Goal: Transaction & Acquisition: Purchase product/service

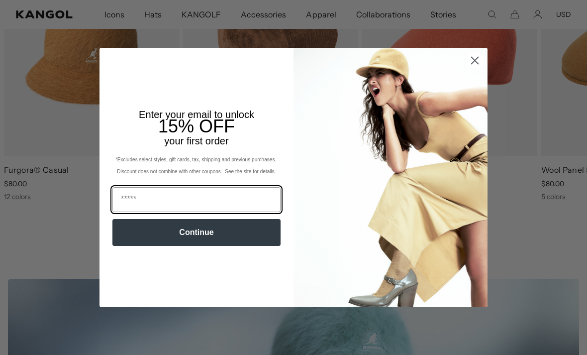
scroll to position [444, 0]
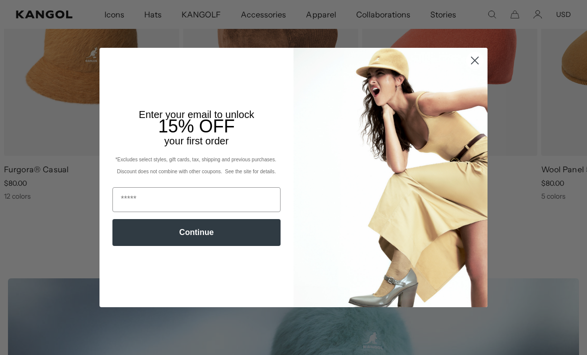
click at [476, 69] on circle "Close dialog" at bounding box center [475, 60] width 16 height 16
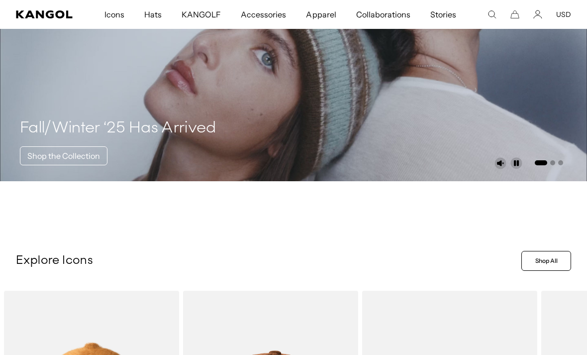
scroll to position [0, 0]
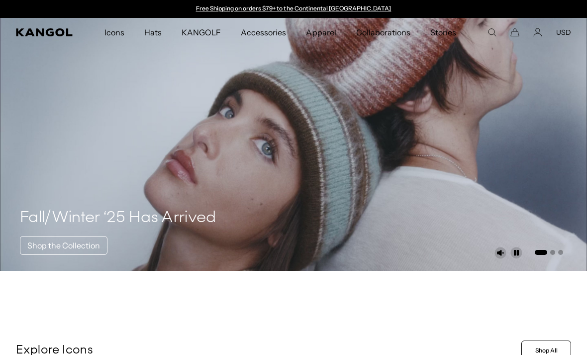
click at [496, 28] on icon "Search here" at bounding box center [492, 32] width 9 height 9
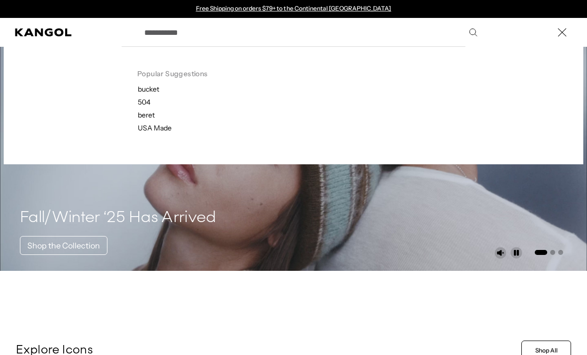
click at [501, 33] on div "Popular Suggestions bucket 504 beret USA Made Search here" at bounding box center [293, 32] width 587 height 29
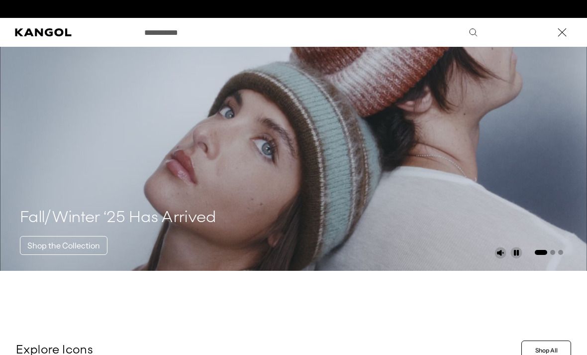
scroll to position [0, 205]
click at [465, 34] on input "Search here" at bounding box center [310, 32] width 344 height 25
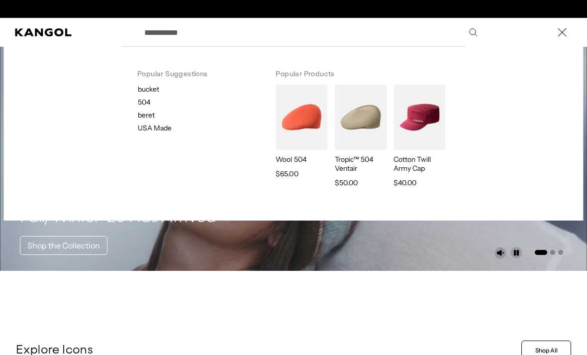
scroll to position [0, 0]
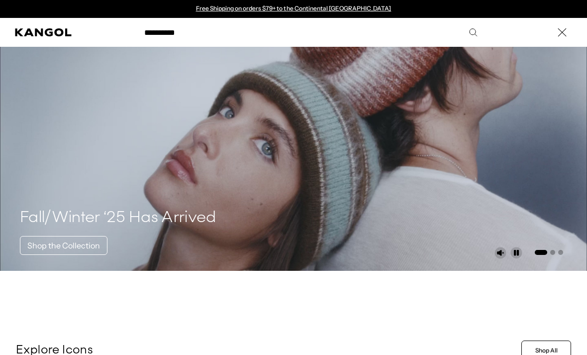
type input "**********"
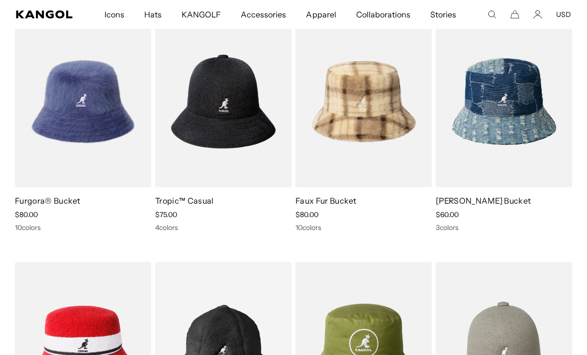
scroll to position [391, 0]
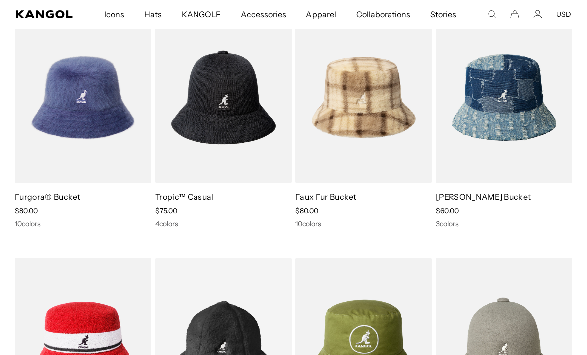
click at [0, 0] on img at bounding box center [0, 0] width 0 height 0
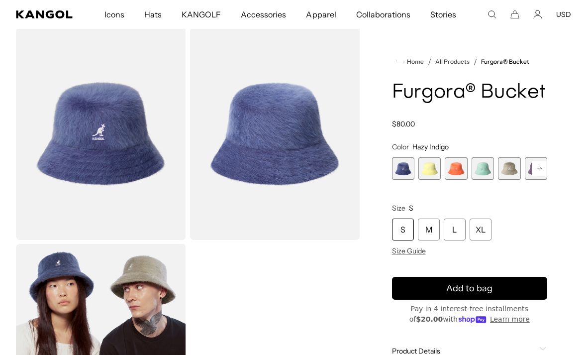
click at [426, 170] on span "2 of 10" at bounding box center [429, 168] width 22 height 22
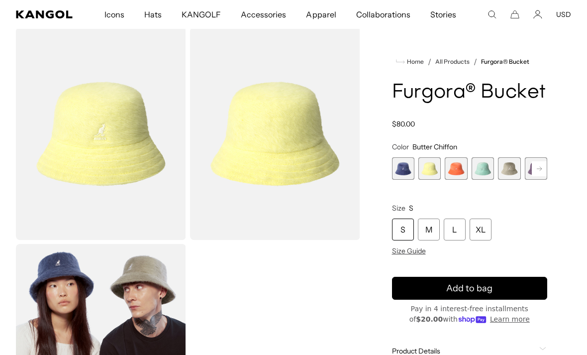
click at [485, 166] on span "4 of 10" at bounding box center [483, 168] width 22 height 22
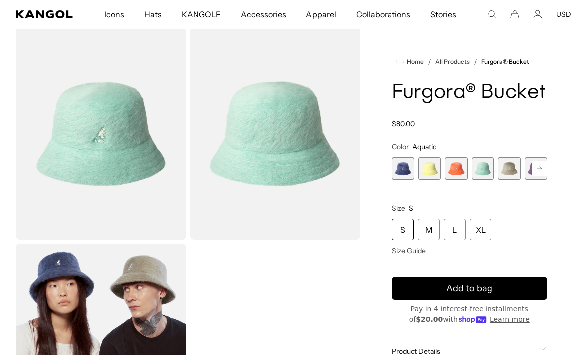
click at [537, 168] on rect at bounding box center [539, 168] width 15 height 15
click at [542, 165] on rect at bounding box center [539, 168] width 15 height 15
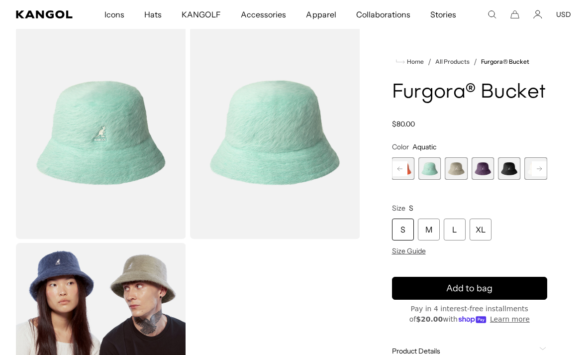
click at [475, 170] on span "6 of 10" at bounding box center [483, 168] width 22 height 22
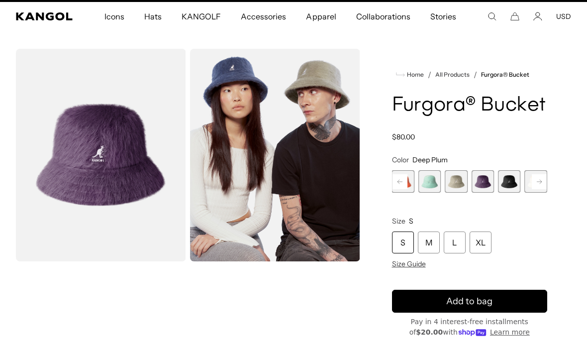
scroll to position [16, 0]
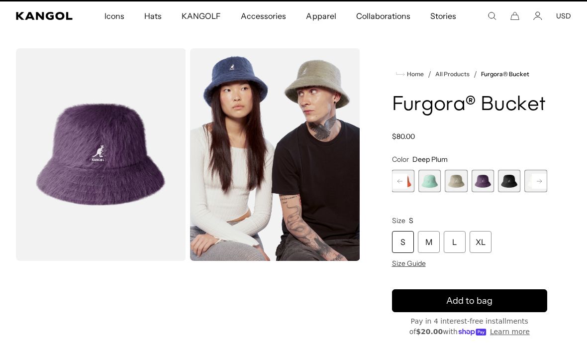
click at [408, 179] on span "3 of 10" at bounding box center [403, 181] width 22 height 22
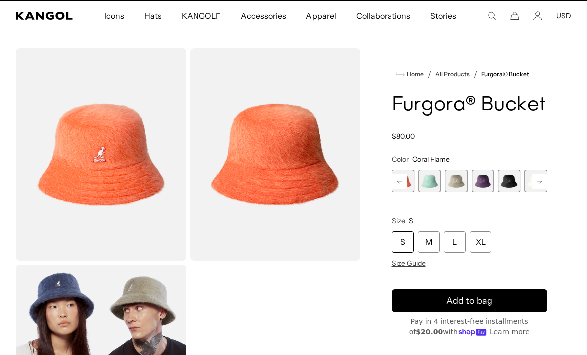
scroll to position [0, 205]
click at [423, 180] on span "4 of 10" at bounding box center [429, 181] width 22 height 22
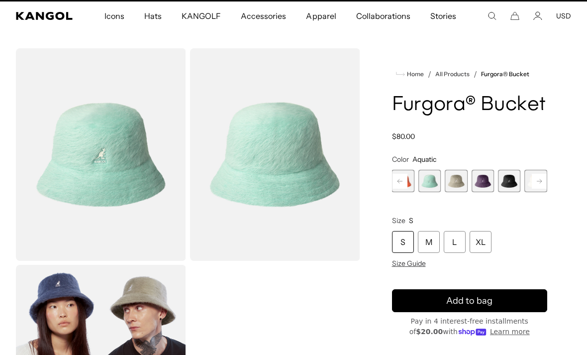
scroll to position [0, 205]
click at [541, 181] on icon at bounding box center [539, 181] width 5 height 4
click at [539, 174] on rect at bounding box center [539, 181] width 15 height 15
click at [431, 178] on span "6 of 10" at bounding box center [429, 181] width 22 height 22
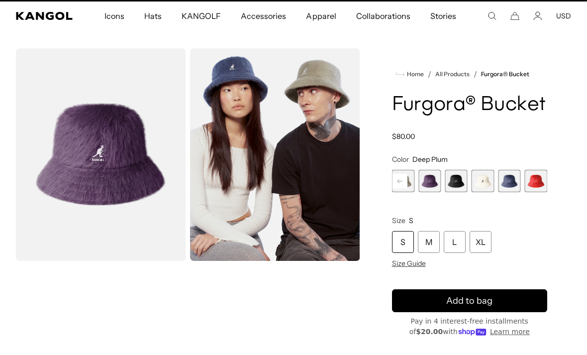
scroll to position [0, 205]
click at [399, 182] on rect at bounding box center [400, 181] width 15 height 15
click at [398, 181] on icon at bounding box center [400, 181] width 5 height 4
click at [400, 175] on rect at bounding box center [400, 181] width 15 height 15
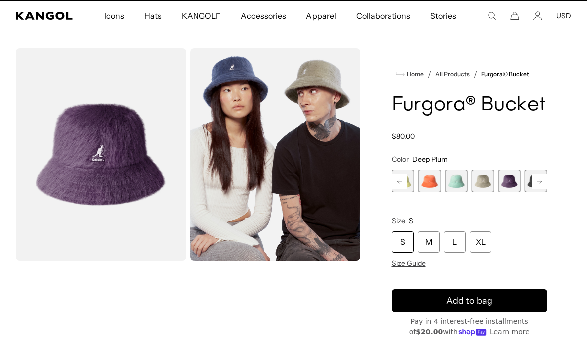
click at [396, 174] on rect at bounding box center [400, 181] width 15 height 15
click at [456, 178] on span "3 of 10" at bounding box center [456, 181] width 22 height 22
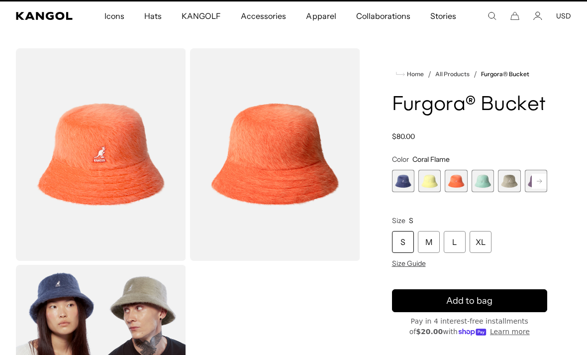
click at [474, 183] on span "4 of 10" at bounding box center [483, 181] width 22 height 22
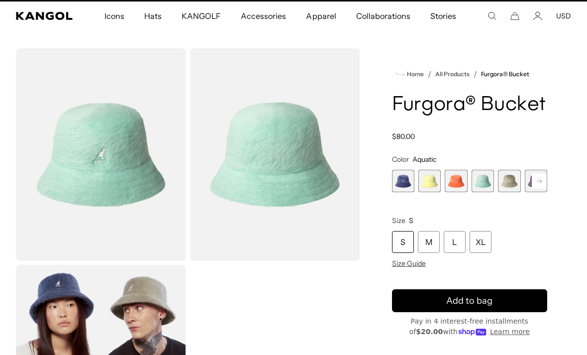
click at [531, 179] on button "Next" at bounding box center [539, 181] width 16 height 16
click at [543, 181] on rect at bounding box center [539, 181] width 15 height 15
click at [542, 181] on rect at bounding box center [539, 181] width 15 height 15
click at [542, 180] on rect at bounding box center [539, 181] width 15 height 15
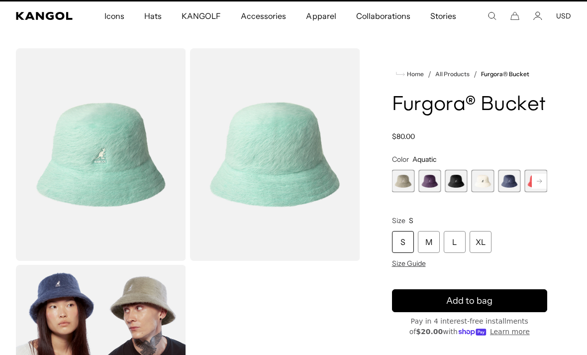
click at [542, 180] on rect at bounding box center [539, 181] width 15 height 15
click at [539, 180] on span "10 of 10" at bounding box center [536, 181] width 22 height 22
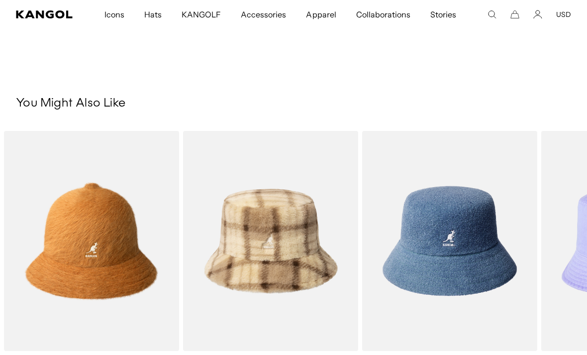
scroll to position [451, 0]
click at [0, 0] on img "1 of 5" at bounding box center [0, 0] width 0 height 0
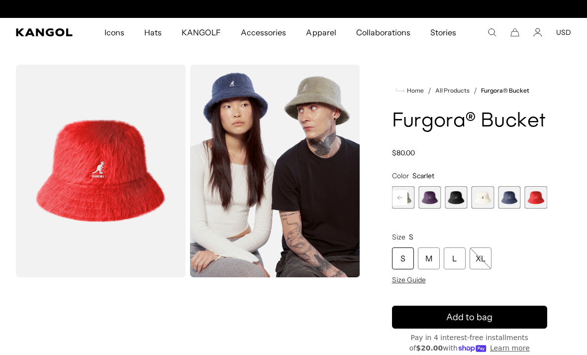
scroll to position [0, 205]
click at [400, 194] on rect at bounding box center [400, 197] width 15 height 15
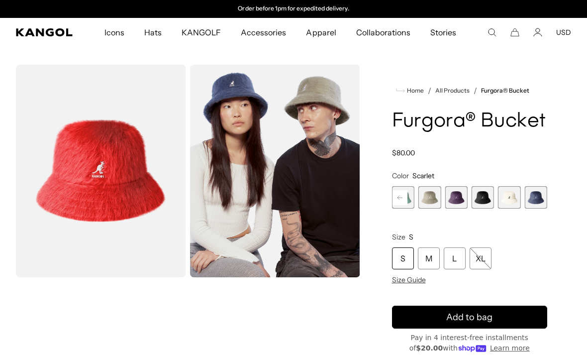
click at [393, 198] on rect at bounding box center [400, 197] width 15 height 15
click at [436, 202] on span "4 of 10" at bounding box center [429, 197] width 22 height 22
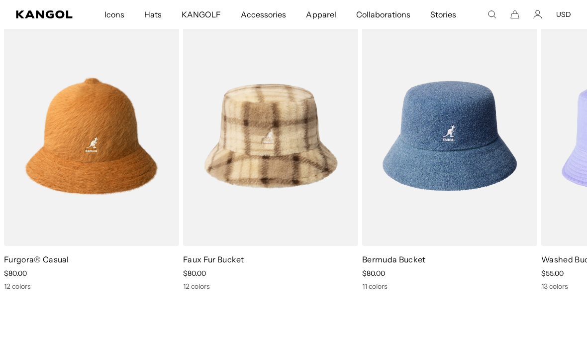
scroll to position [578, 0]
click at [0, 0] on img "1 of 5" at bounding box center [0, 0] width 0 height 0
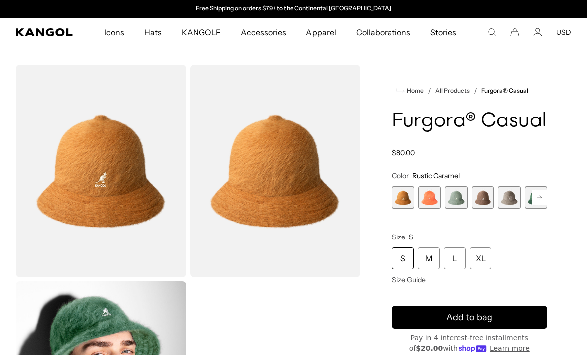
click at [535, 201] on rect at bounding box center [539, 197] width 15 height 15
click at [538, 203] on rect at bounding box center [539, 197] width 15 height 15
click at [544, 203] on rect at bounding box center [539, 197] width 15 height 15
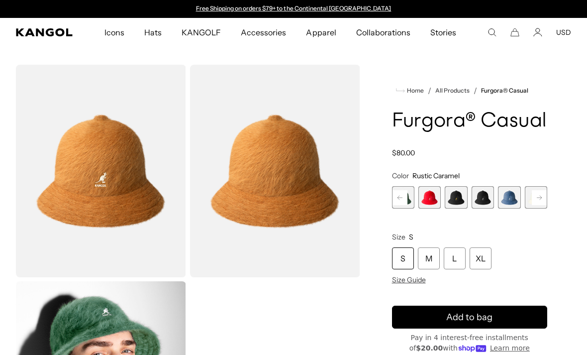
click at [544, 203] on rect at bounding box center [539, 197] width 15 height 15
click at [544, 192] on rect at bounding box center [539, 197] width 15 height 15
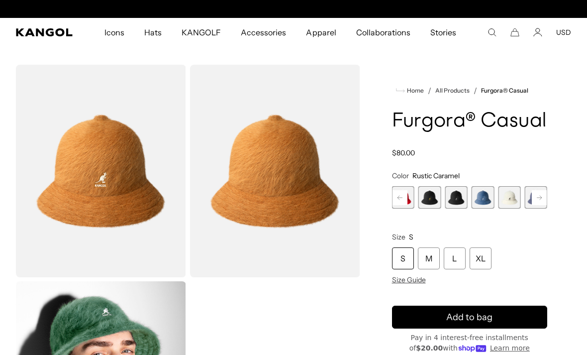
scroll to position [0, 205]
click at [544, 192] on span "12 of 12" at bounding box center [536, 197] width 22 height 22
click at [544, 191] on span "12 of 12" at bounding box center [536, 197] width 22 height 22
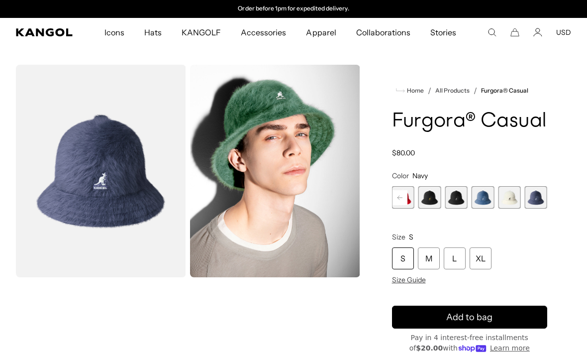
click at [544, 191] on span "12 of 12" at bounding box center [536, 197] width 22 height 22
click at [398, 192] on rect at bounding box center [400, 197] width 15 height 15
click at [389, 197] on div "Home / All Products / Furgora® Casual Furgora® Casual Regular price $80.00 Regu…" at bounding box center [470, 268] width 204 height 407
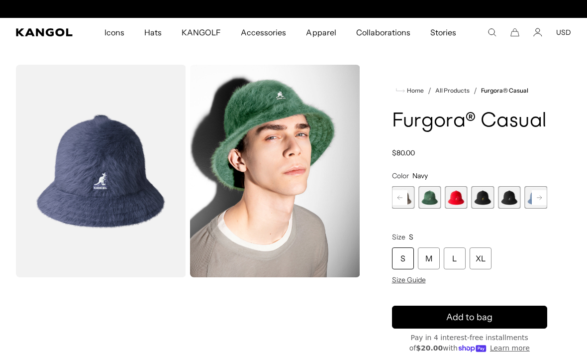
click at [388, 199] on div "Home / All Products / Furgora® Casual Furgora® Casual Regular price $80.00 Regu…" at bounding box center [470, 268] width 204 height 407
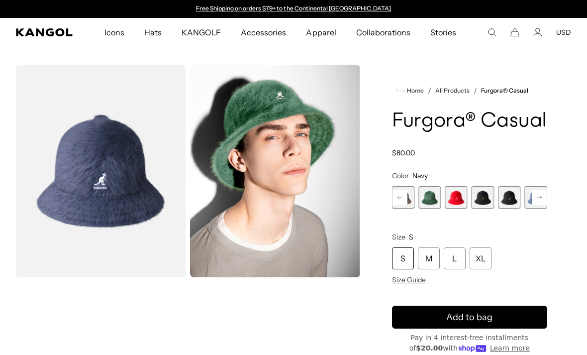
click at [450, 201] on span "7 of 12" at bounding box center [456, 197] width 22 height 22
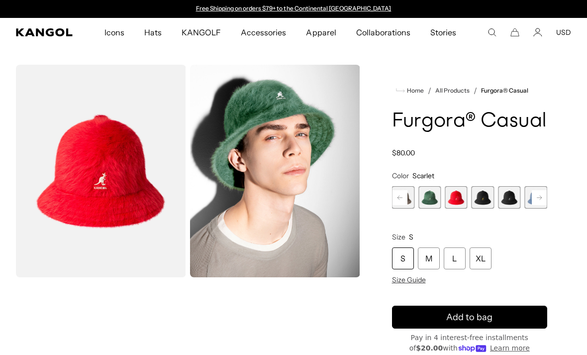
click at [393, 193] on rect at bounding box center [400, 197] width 15 height 15
click at [400, 193] on rect at bounding box center [400, 197] width 15 height 15
click at [395, 192] on rect at bounding box center [400, 197] width 15 height 15
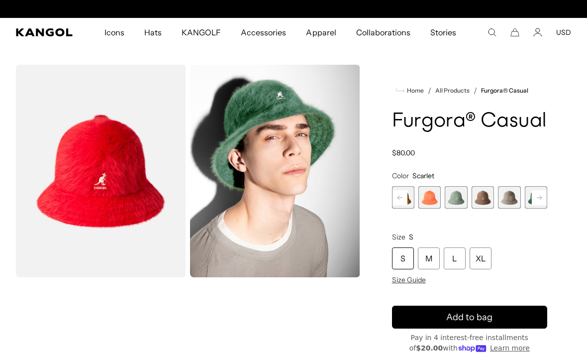
scroll to position [0, 205]
click at [429, 193] on span "2 of 12" at bounding box center [429, 197] width 22 height 22
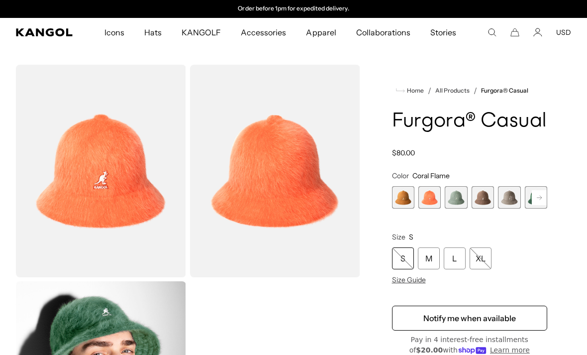
click at [425, 192] on span "2 of 12" at bounding box center [429, 197] width 22 height 22
click at [448, 195] on span "3 of 12" at bounding box center [456, 197] width 22 height 22
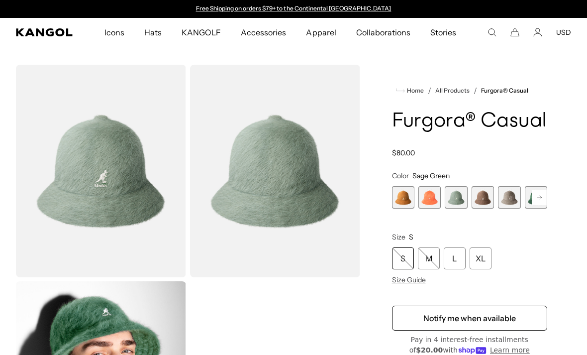
click at [425, 201] on span "2 of 12" at bounding box center [429, 197] width 22 height 22
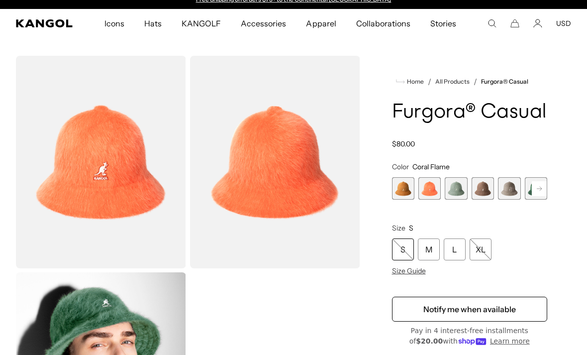
click at [432, 193] on span "2 of 12" at bounding box center [429, 188] width 22 height 22
click at [539, 193] on rect at bounding box center [539, 188] width 15 height 15
click at [539, 192] on rect at bounding box center [539, 188] width 15 height 15
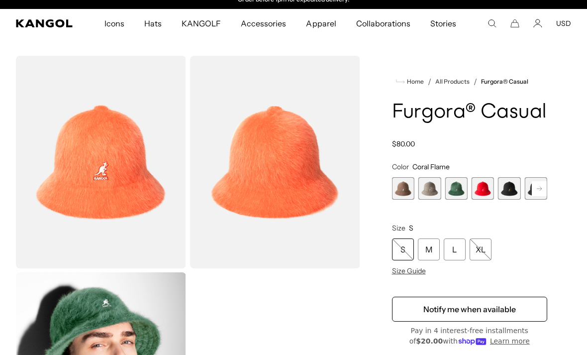
click at [539, 192] on rect at bounding box center [539, 188] width 15 height 15
click at [538, 189] on rect at bounding box center [539, 188] width 15 height 15
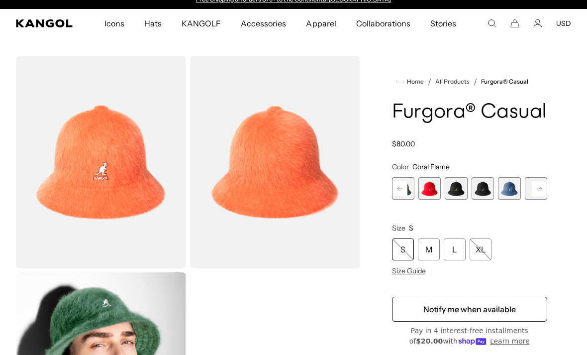
click at [507, 191] on span "10 of 12" at bounding box center [509, 188] width 22 height 22
click at [534, 190] on rect at bounding box center [539, 188] width 15 height 15
click at [530, 189] on span "12 of 12" at bounding box center [536, 188] width 22 height 22
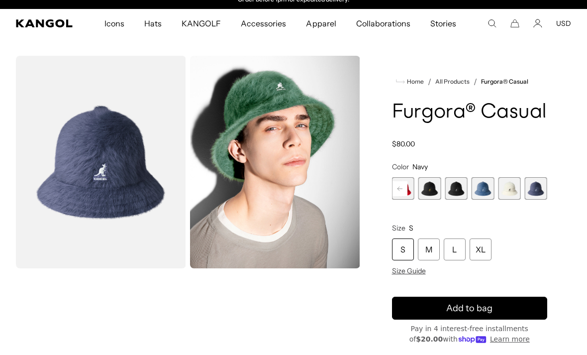
click at [538, 189] on span "12 of 12" at bounding box center [536, 188] width 22 height 22
click at [390, 183] on div "Home / All Products / Furgora® Casual Furgora® Casual Regular price $80.00 Regu…" at bounding box center [470, 259] width 204 height 407
click at [392, 186] on div "Rustic Caramel Variant sold out or unavailable Coral Flame Variant sold out or …" at bounding box center [470, 188] width 156 height 22
click at [403, 185] on rect at bounding box center [400, 188] width 15 height 15
click at [403, 184] on rect at bounding box center [400, 188] width 15 height 15
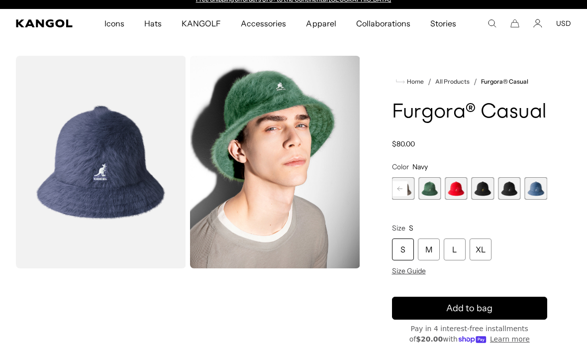
click at [399, 186] on rect at bounding box center [400, 188] width 15 height 15
click at [402, 196] on icon at bounding box center [400, 189] width 15 height 16
click at [402, 196] on rect at bounding box center [400, 188] width 15 height 15
click at [393, 190] on rect at bounding box center [400, 188] width 15 height 15
click at [391, 189] on div "Home / All Products / Furgora® Casual Furgora® Casual Regular price $80.00 Regu…" at bounding box center [470, 259] width 204 height 407
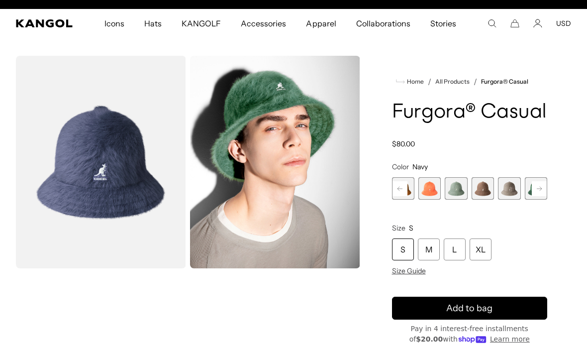
click at [383, 182] on div "Home / All Products / Furgora® Casual Furgora® Casual Regular price $80.00 Regu…" at bounding box center [470, 259] width 204 height 407
click at [426, 194] on span "2 of 12" at bounding box center [429, 188] width 22 height 22
